Goal: Task Accomplishment & Management: Manage account settings

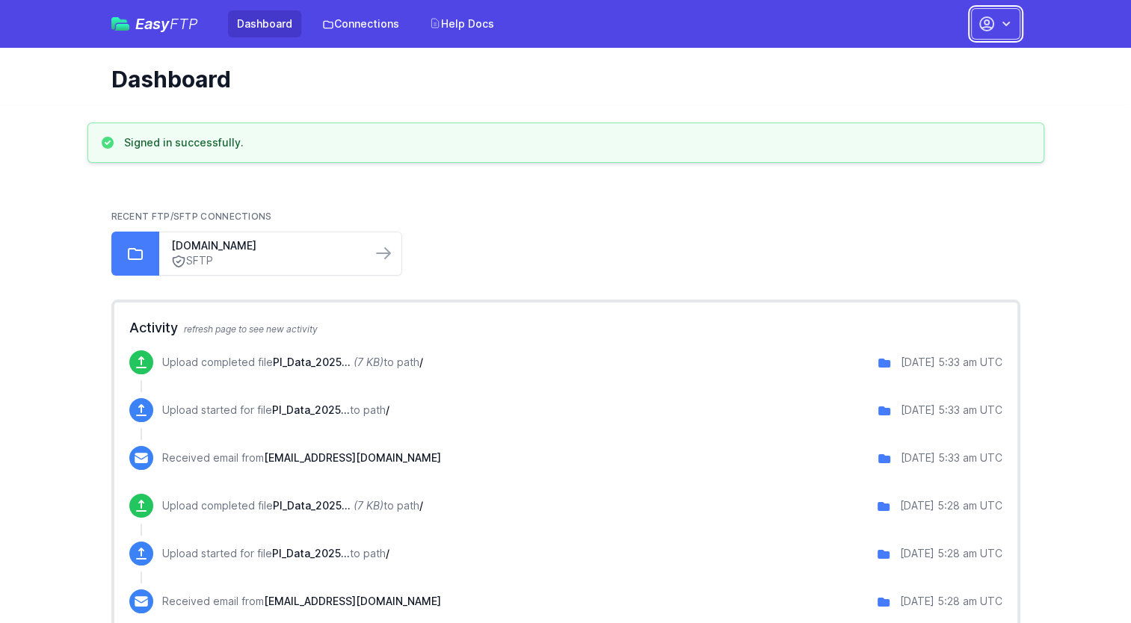
click at [1001, 22] on icon "button" at bounding box center [1005, 23] width 15 height 15
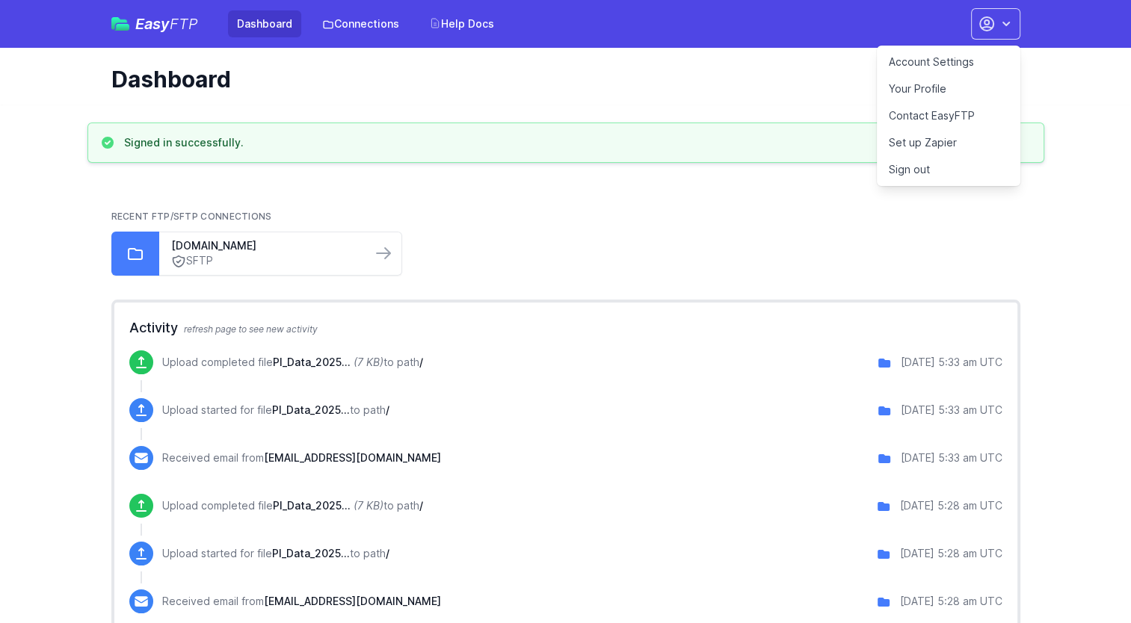
click at [924, 64] on link "Account Settings" at bounding box center [948, 62] width 143 height 27
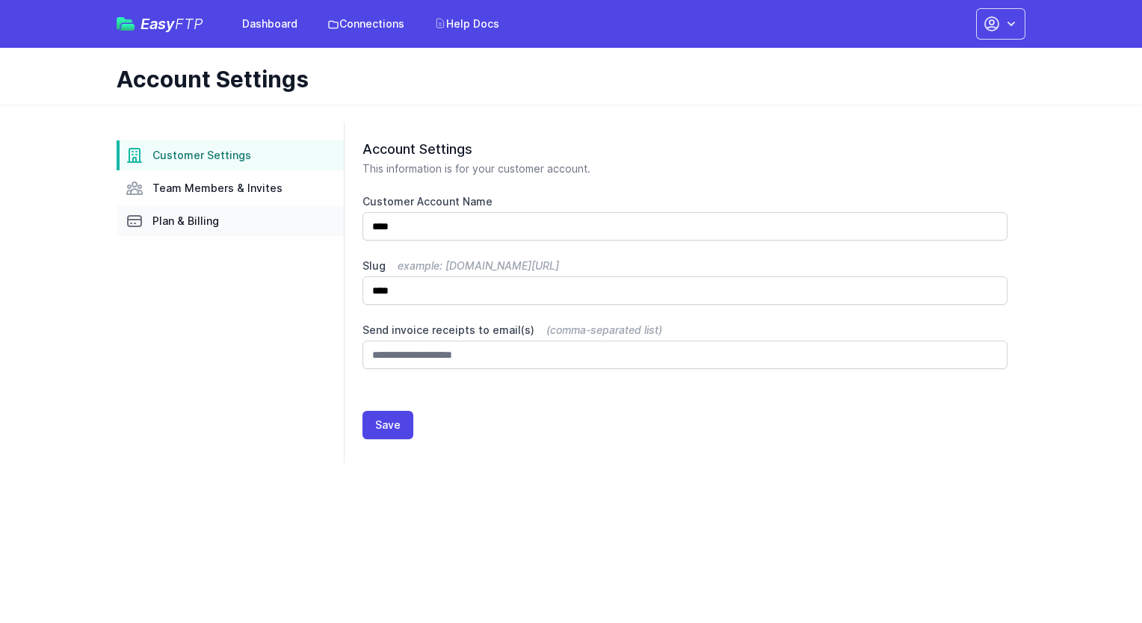
click at [200, 214] on span "Plan & Billing" at bounding box center [185, 221] width 67 height 15
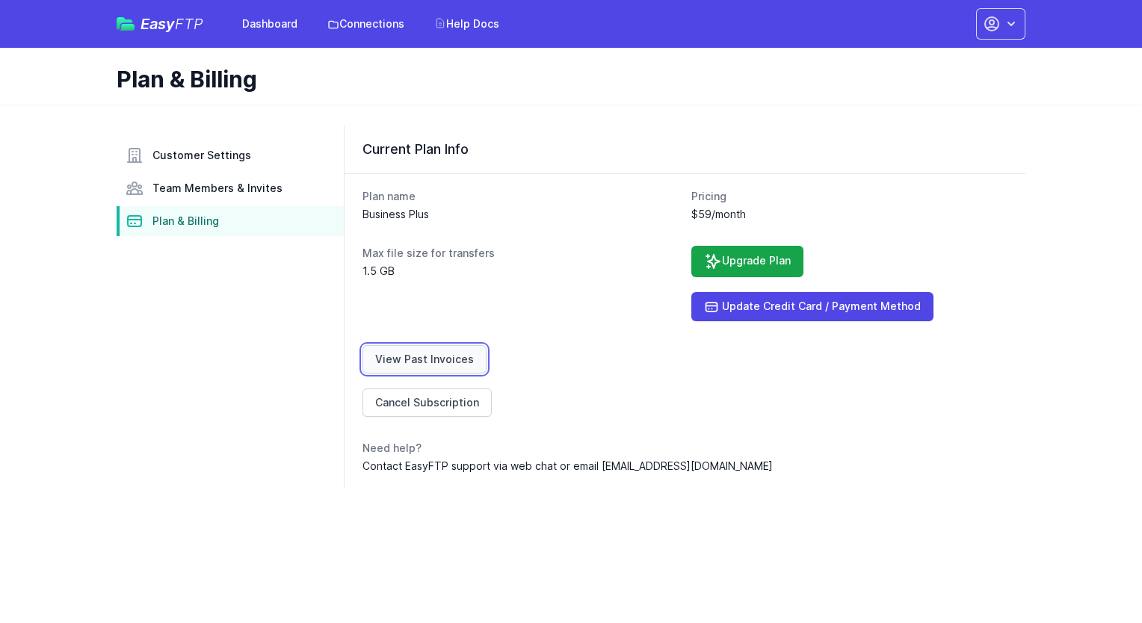
click at [415, 351] on link "View Past Invoices" at bounding box center [424, 359] width 124 height 28
